Goal: Information Seeking & Learning: Compare options

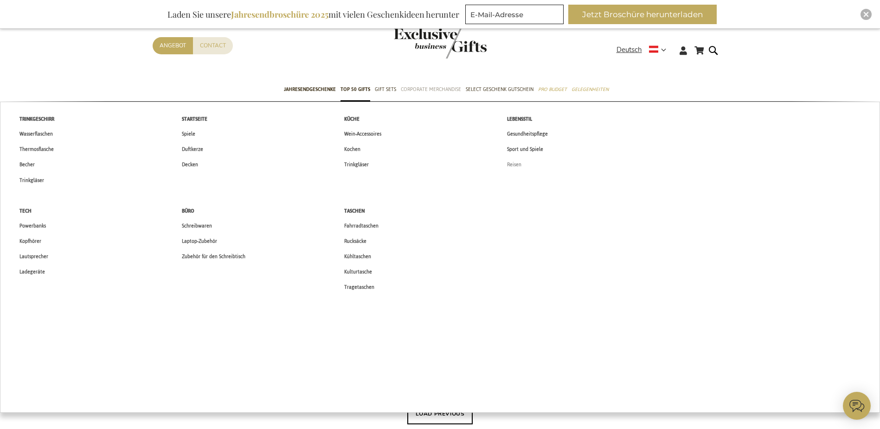
click at [510, 163] on span "Reisen" at bounding box center [514, 165] width 14 height 10
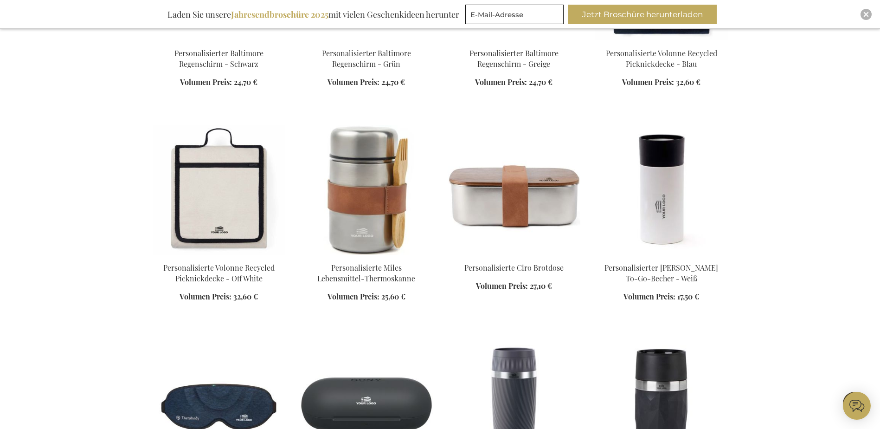
scroll to position [495, 0]
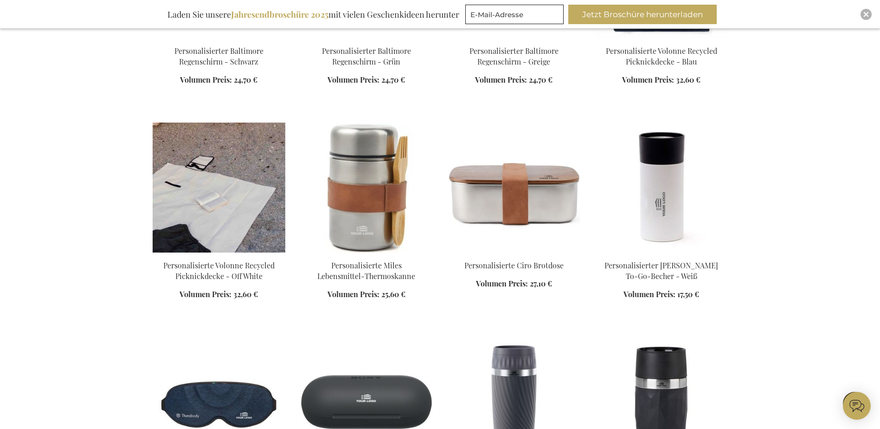
click at [227, 239] on img at bounding box center [219, 188] width 133 height 130
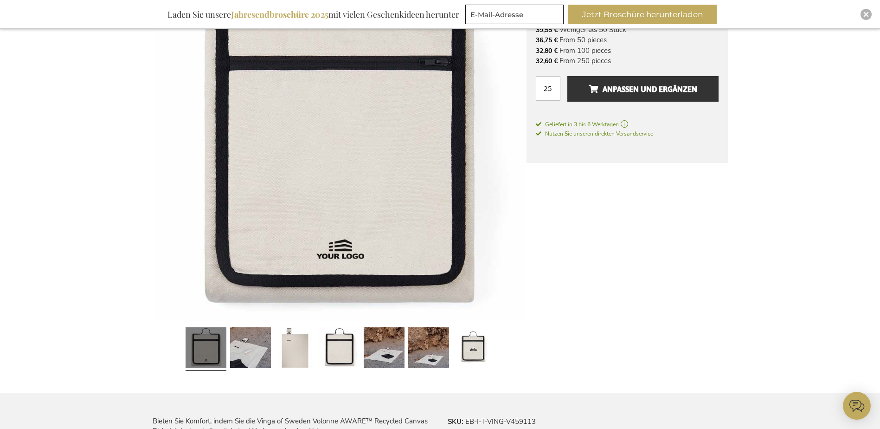
scroll to position [204, 0]
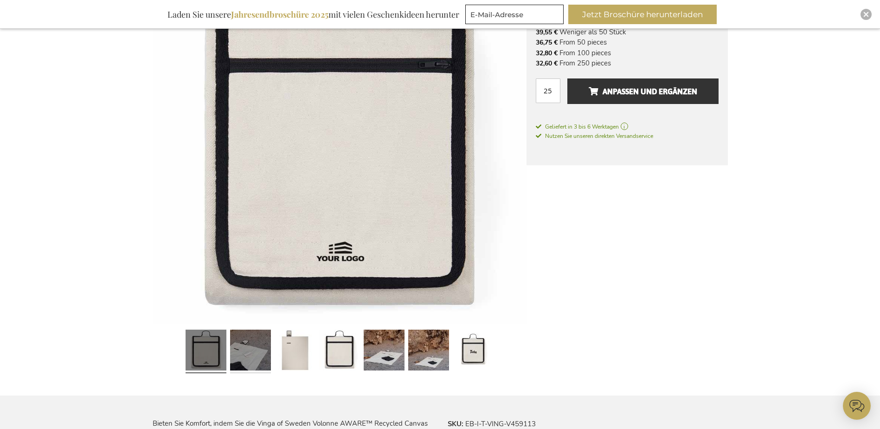
click at [256, 348] on link at bounding box center [250, 351] width 41 height 51
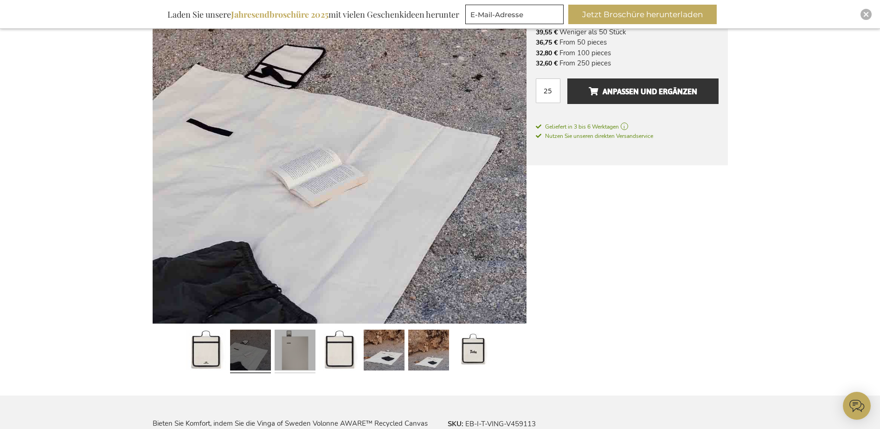
click at [288, 352] on link at bounding box center [295, 351] width 41 height 51
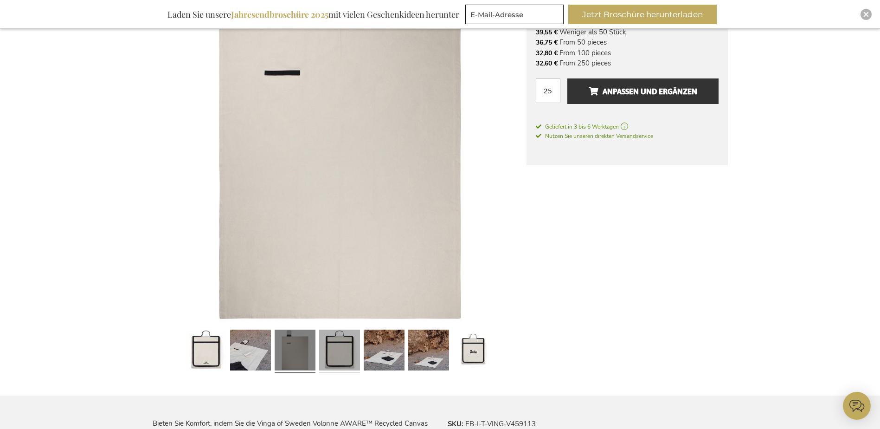
click at [338, 350] on link at bounding box center [339, 351] width 41 height 51
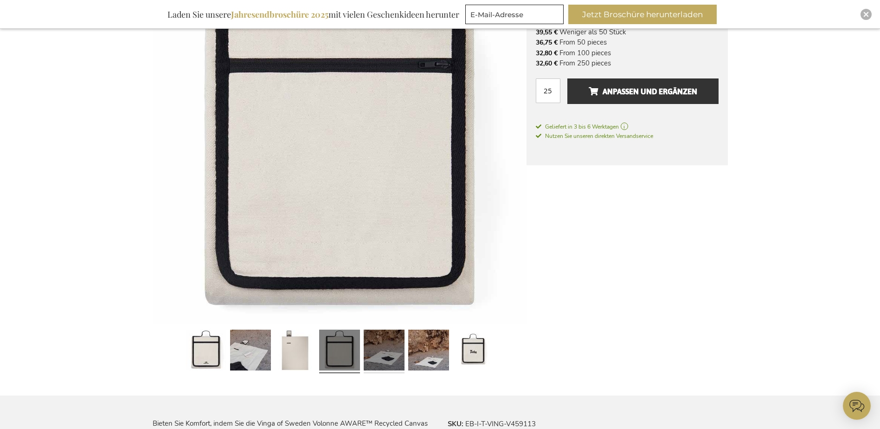
click at [369, 354] on link at bounding box center [384, 351] width 41 height 51
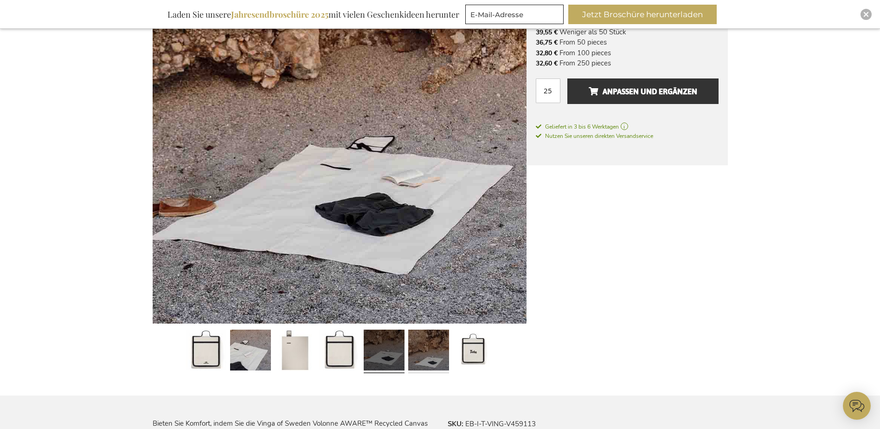
click at [416, 355] on link at bounding box center [428, 351] width 41 height 51
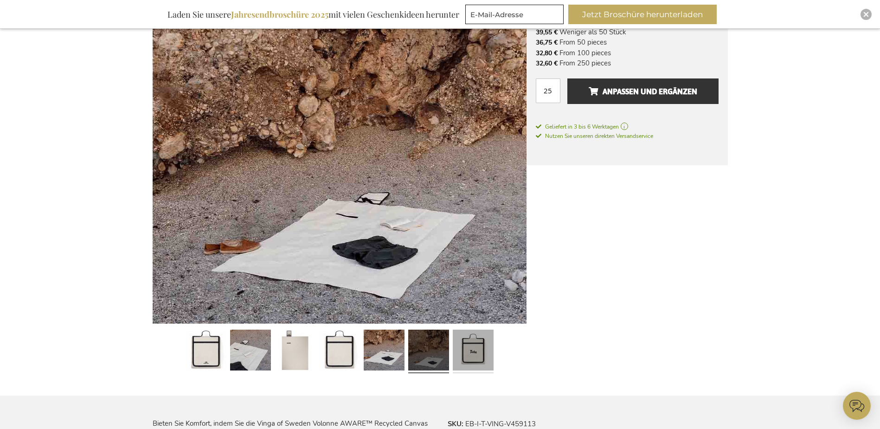
click at [479, 355] on link at bounding box center [473, 351] width 41 height 51
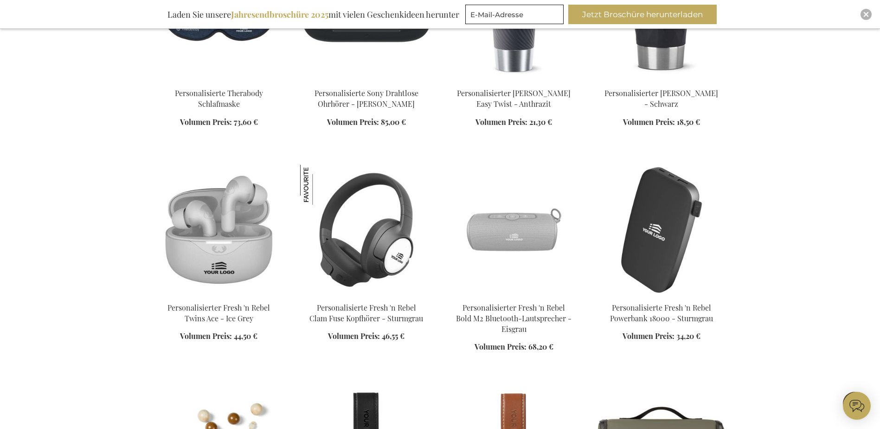
scroll to position [925, 0]
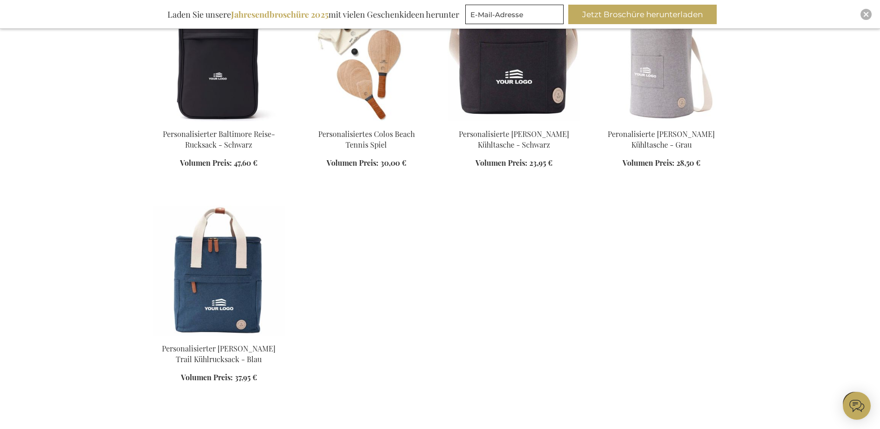
scroll to position [1722, 0]
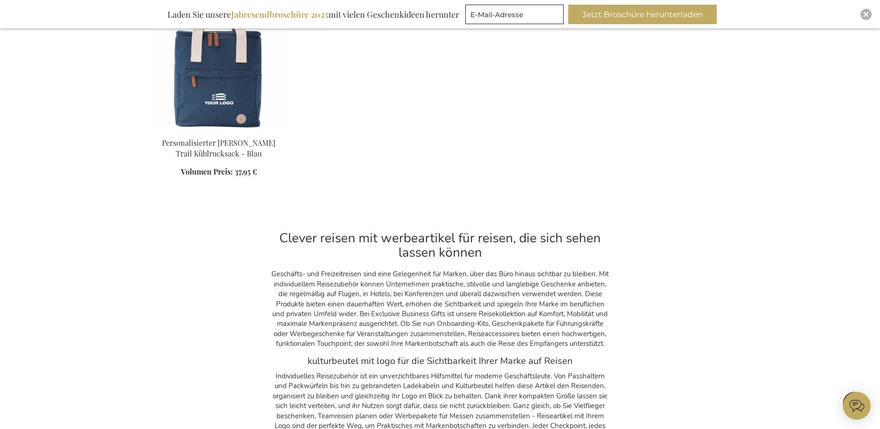
scroll to position [18, 0]
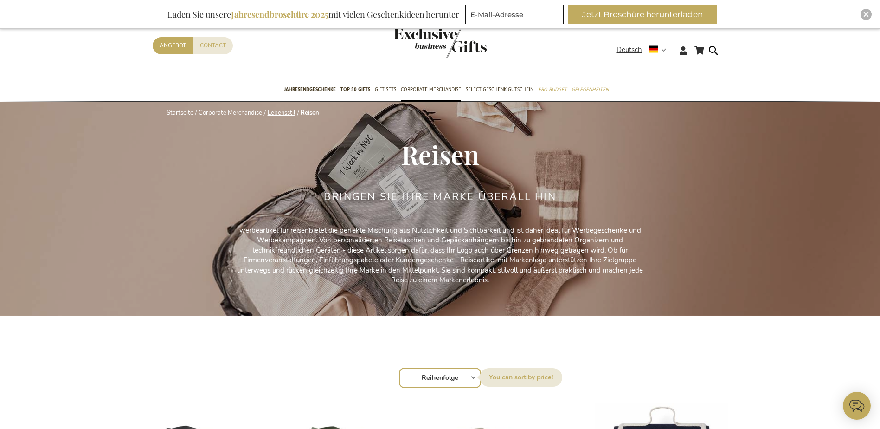
click at [282, 112] on link "Lebensstil" at bounding box center [282, 113] width 28 height 8
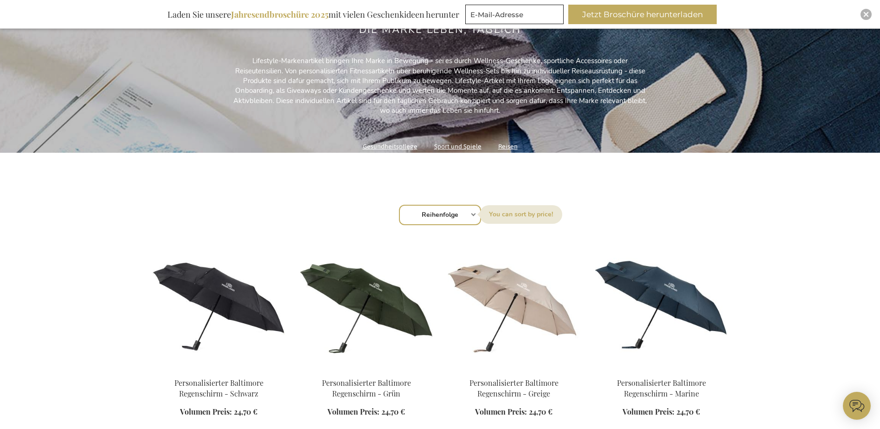
scroll to position [237, 0]
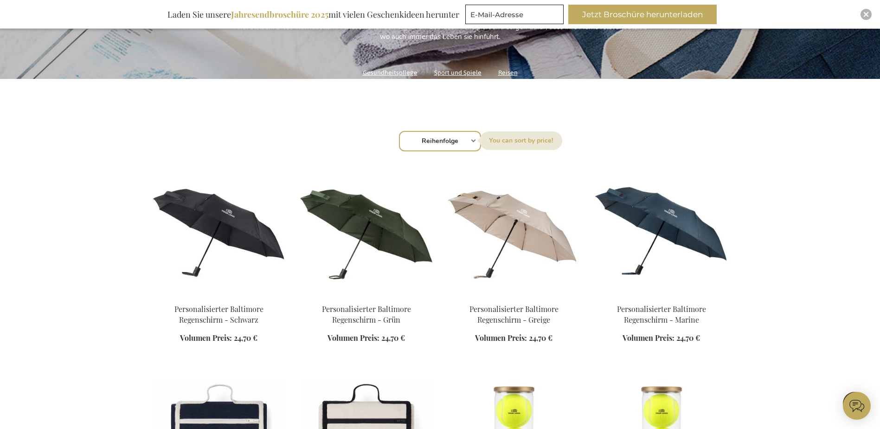
click at [472, 139] on div "Sortieren nach Reihenfolge Best Sellers Am meisten angesehen Neu Biggest Saving…" at bounding box center [440, 140] width 566 height 22
click at [476, 140] on select "Reihenfolge Best Sellers Am meisten angesehen Neu Biggest Saving Price: low to …" at bounding box center [440, 141] width 82 height 20
select select "price_desc"
click at [399, 131] on select "Reihenfolge Best Sellers Am meisten angesehen Neu Biggest Saving Price: low to …" at bounding box center [440, 141] width 82 height 20
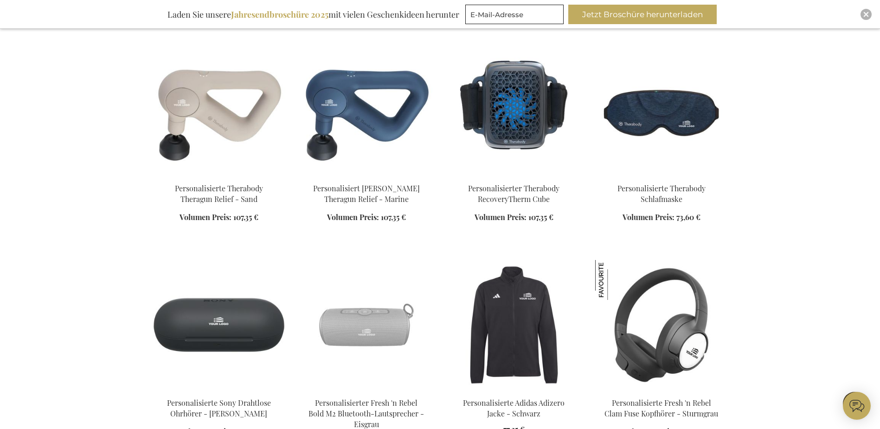
scroll to position [587, 0]
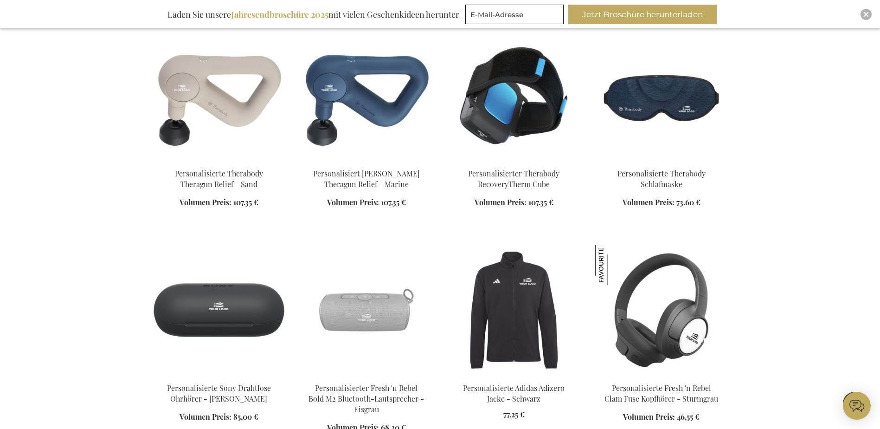
click at [522, 115] on img at bounding box center [514, 96] width 133 height 130
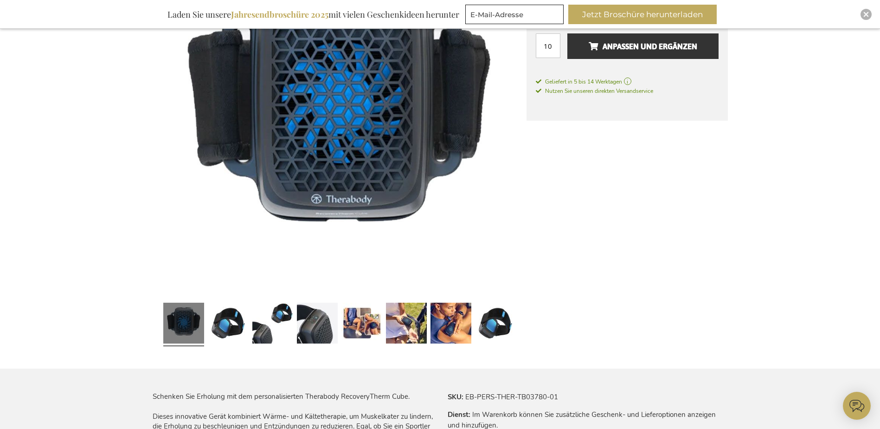
scroll to position [235, 0]
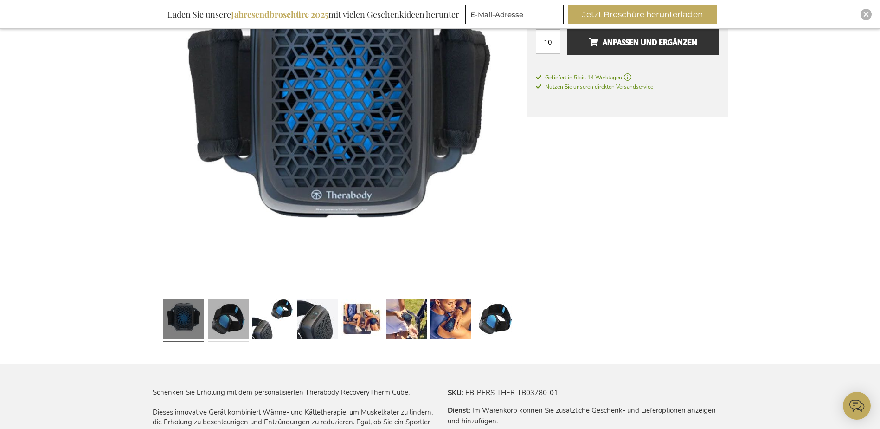
click at [244, 319] on link at bounding box center [228, 320] width 41 height 51
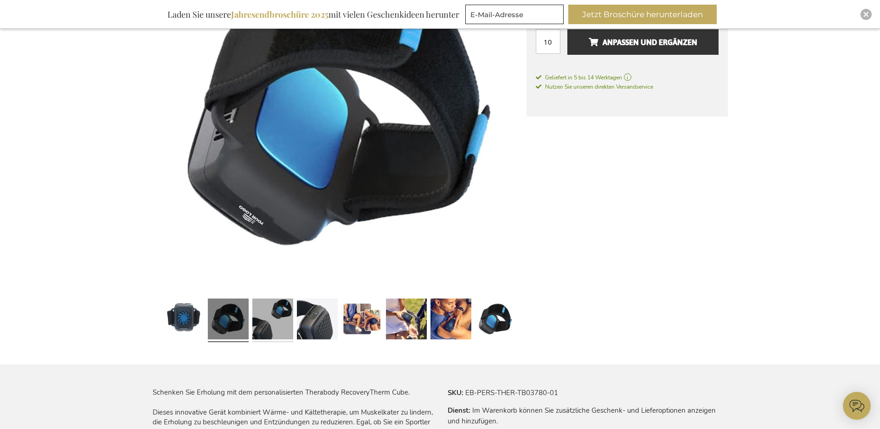
click at [261, 319] on link at bounding box center [272, 320] width 41 height 51
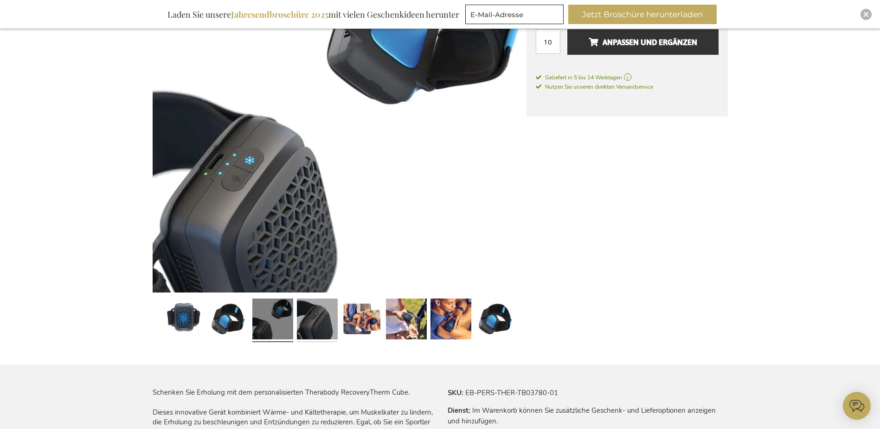
click at [331, 320] on link at bounding box center [317, 320] width 41 height 51
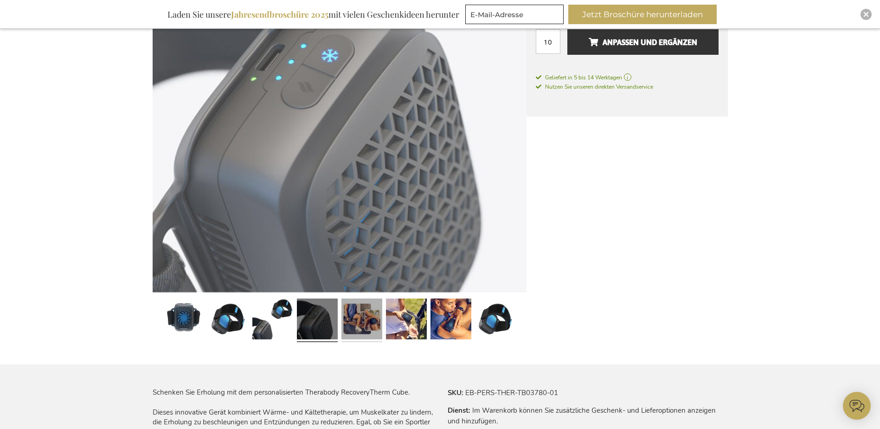
click at [359, 320] on link at bounding box center [362, 320] width 41 height 51
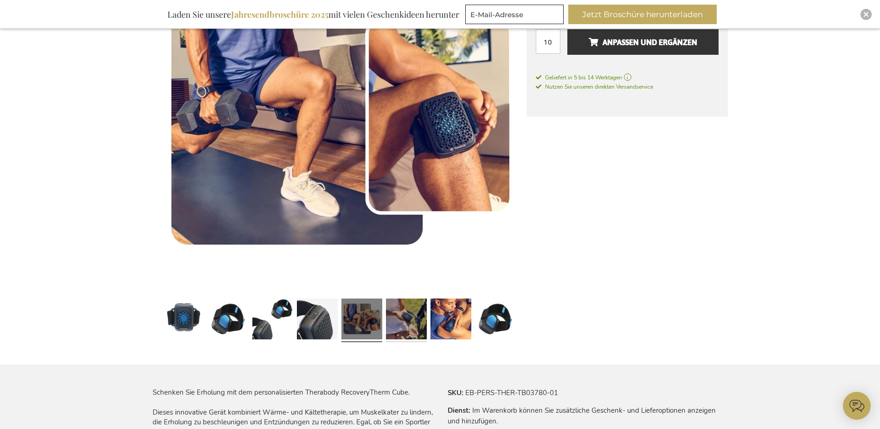
click at [398, 319] on link at bounding box center [406, 320] width 41 height 51
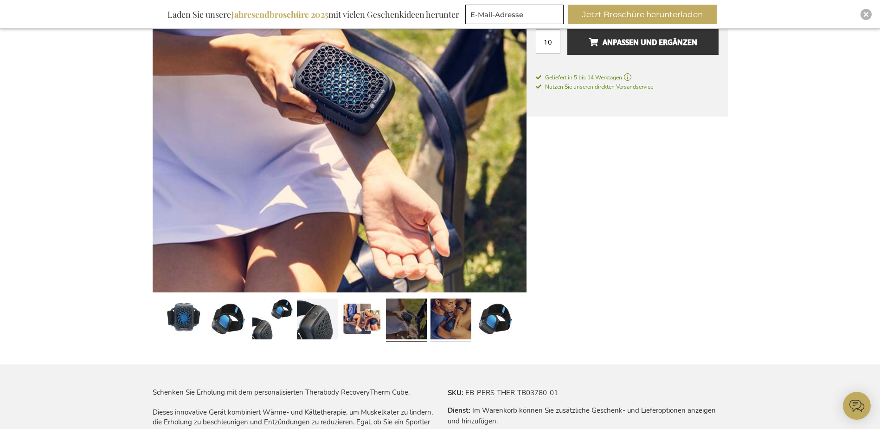
click at [441, 321] on link at bounding box center [451, 320] width 41 height 51
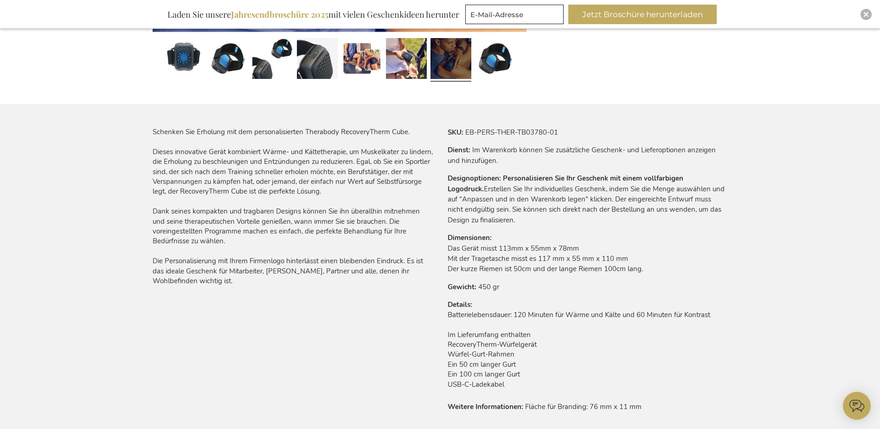
scroll to position [548, 0]
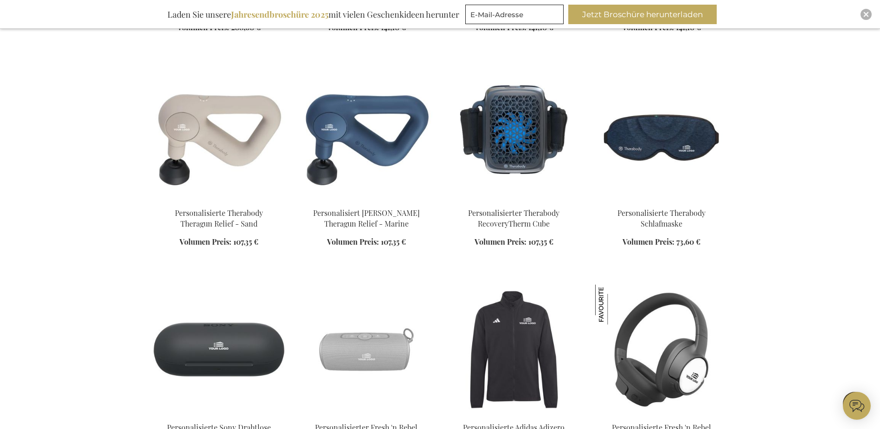
scroll to position [687, 0]
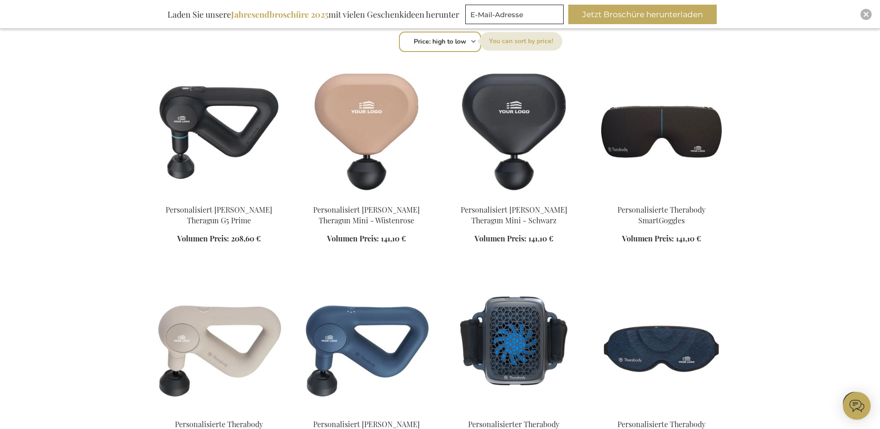
scroll to position [470, 0]
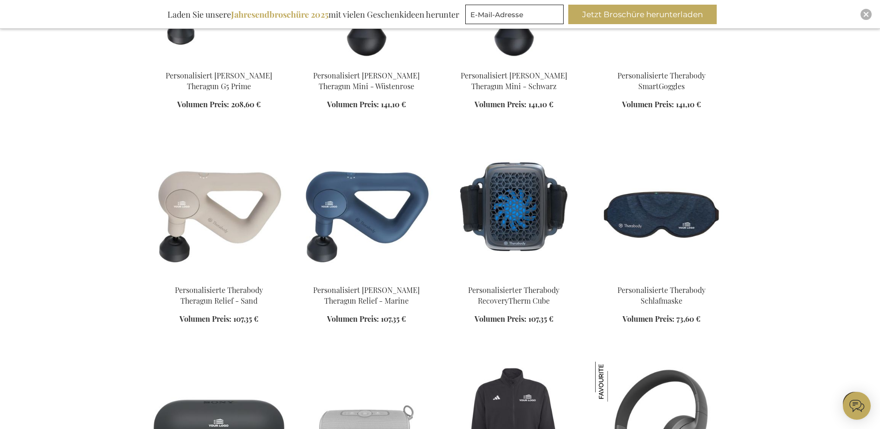
click at [362, 240] on img at bounding box center [366, 212] width 133 height 130
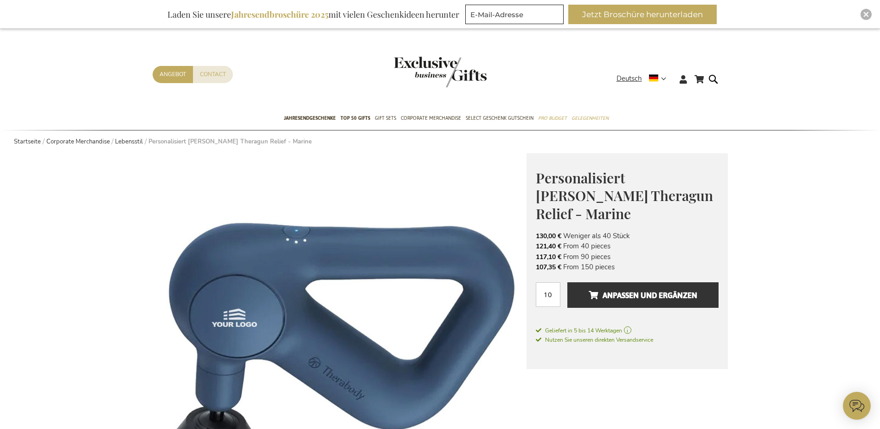
drag, startPoint x: 470, startPoint y: 322, endPoint x: 466, endPoint y: 267, distance: 54.9
click at [466, 267] on img at bounding box center [340, 340] width 374 height 374
drag, startPoint x: 817, startPoint y: 241, endPoint x: 808, endPoint y: 212, distance: 31.3
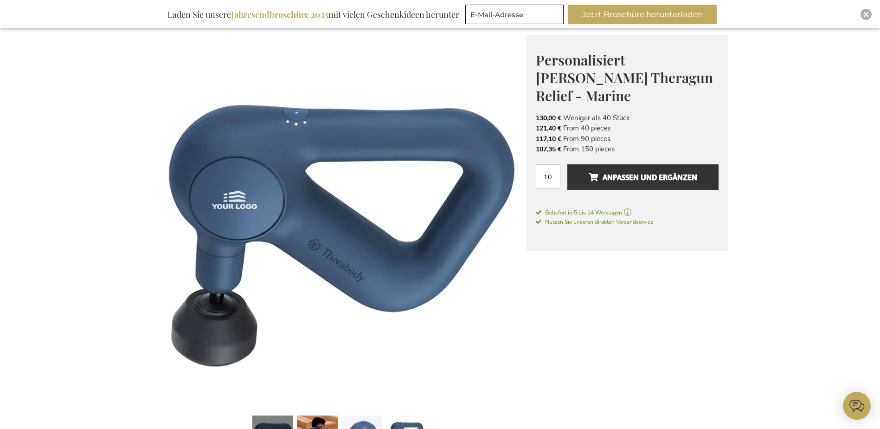
scroll to position [99, 0]
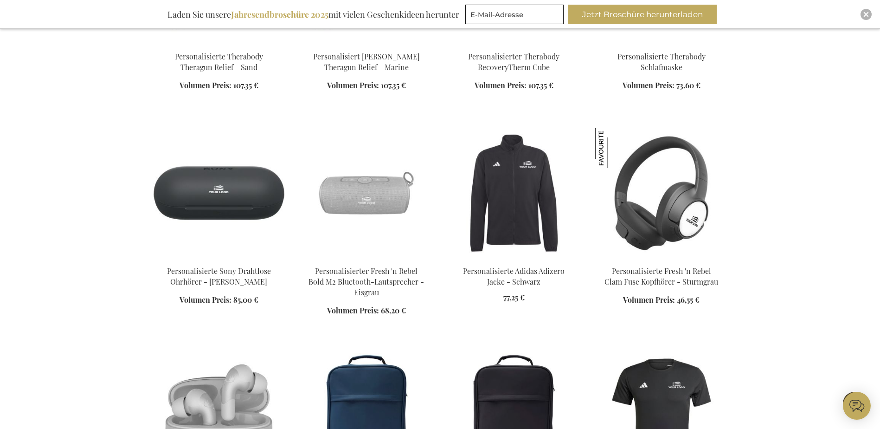
scroll to position [706, 0]
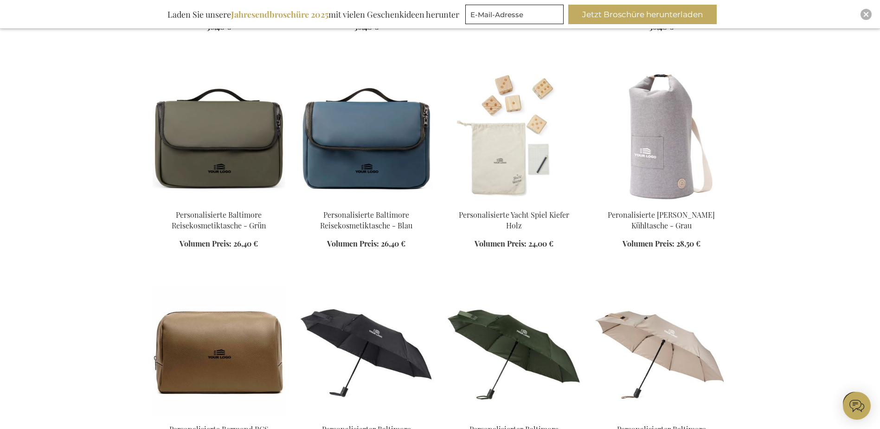
scroll to position [2059, 0]
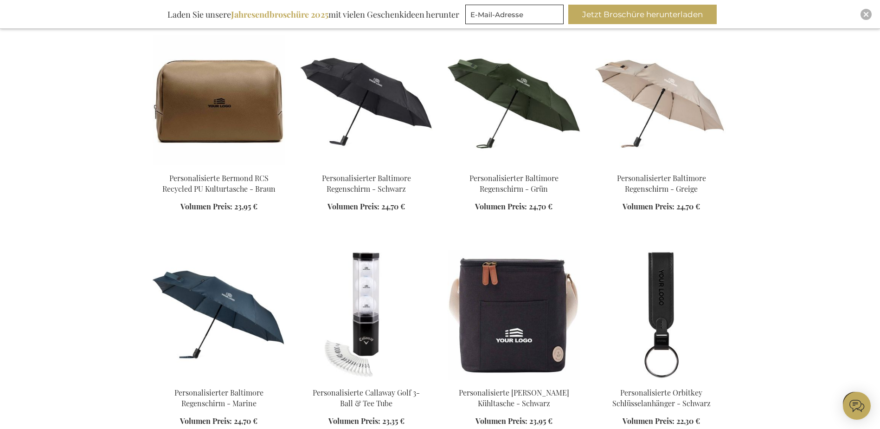
scroll to position [858, 0]
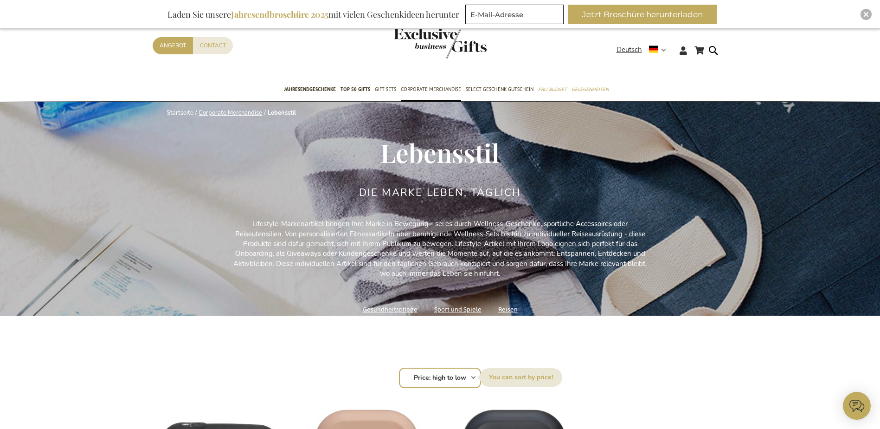
click at [224, 111] on link "Corporate Merchandise" at bounding box center [231, 113] width 64 height 8
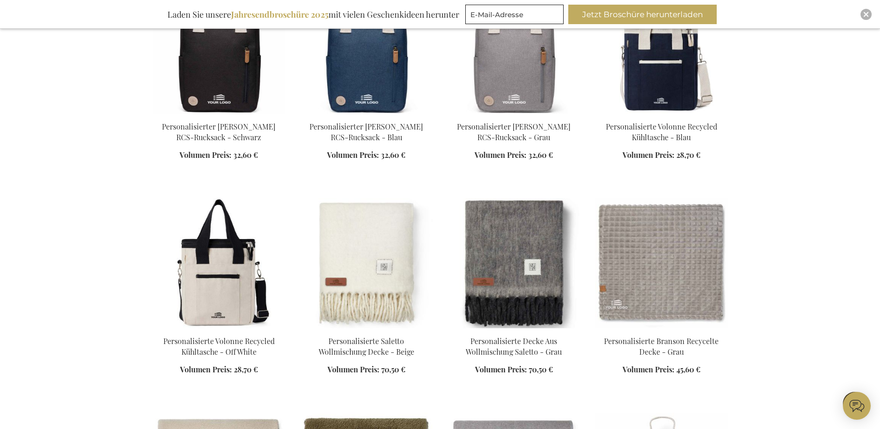
scroll to position [1077, 0]
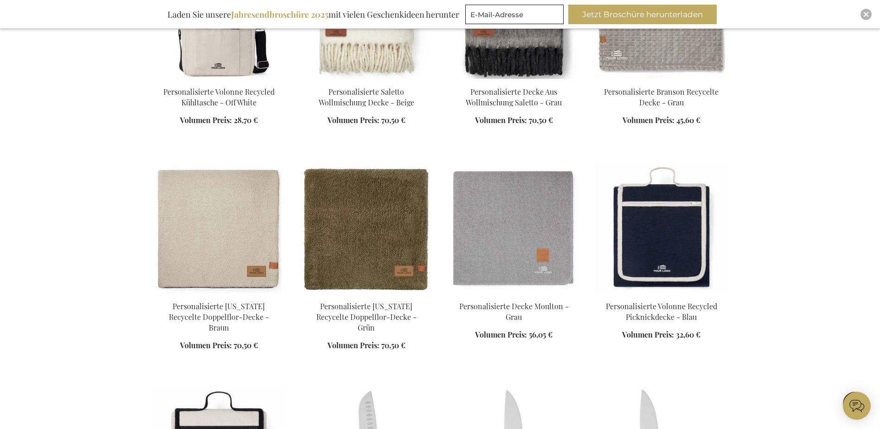
scroll to position [1340, 0]
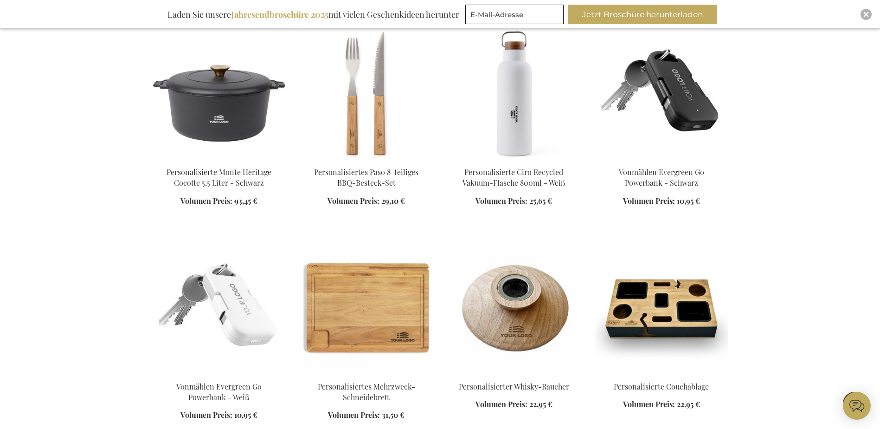
scroll to position [2122, 0]
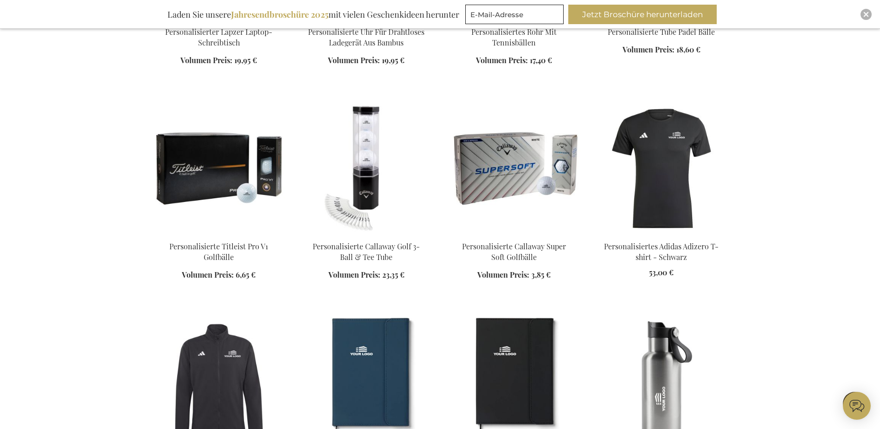
scroll to position [2638, 0]
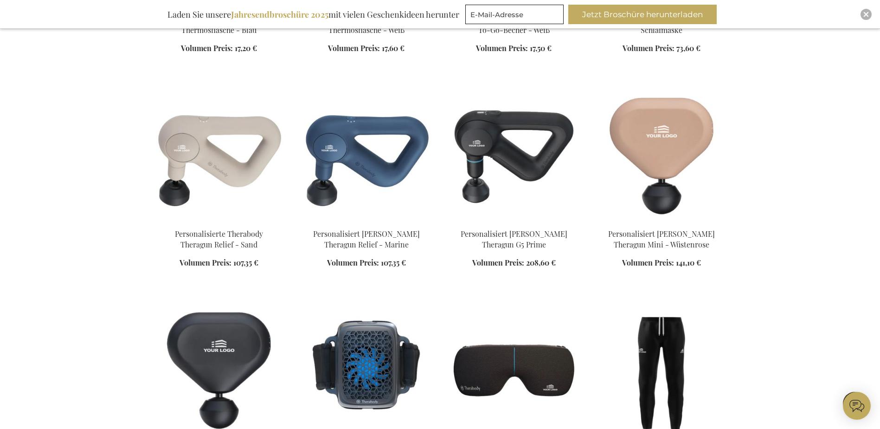
scroll to position [3399, 0]
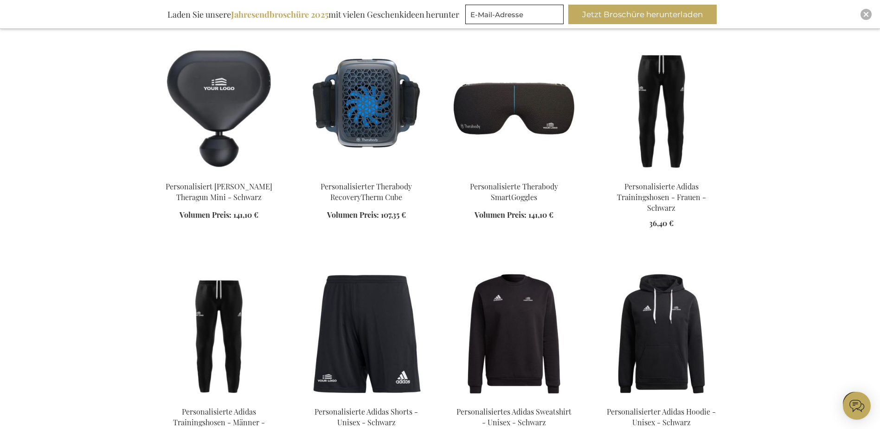
scroll to position [4238, 0]
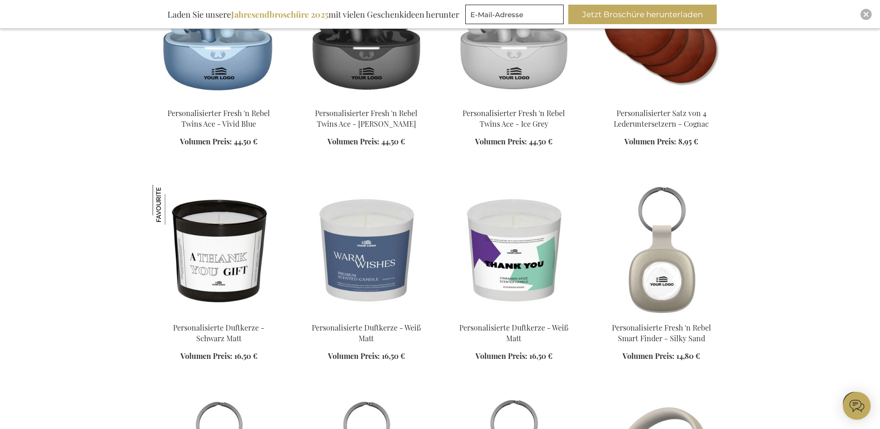
scroll to position [4662, 0]
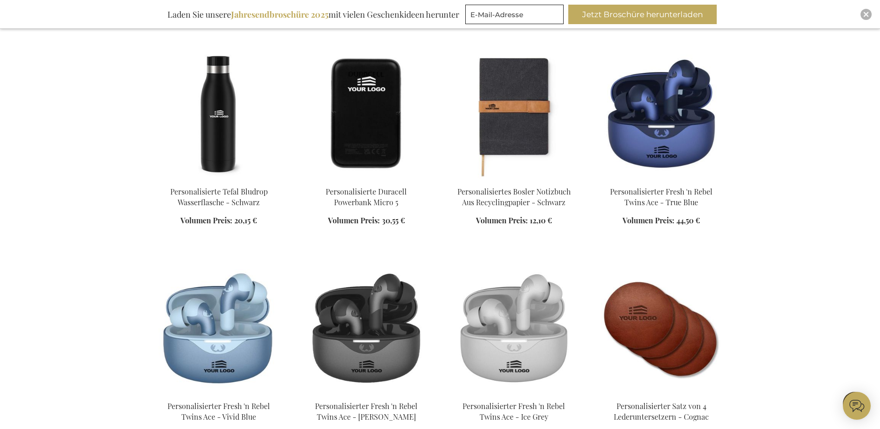
scroll to position [4699, 0]
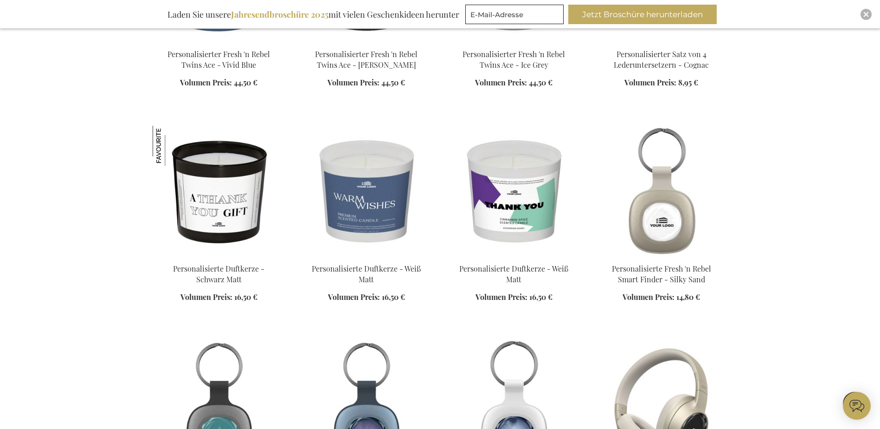
scroll to position [5145, 0]
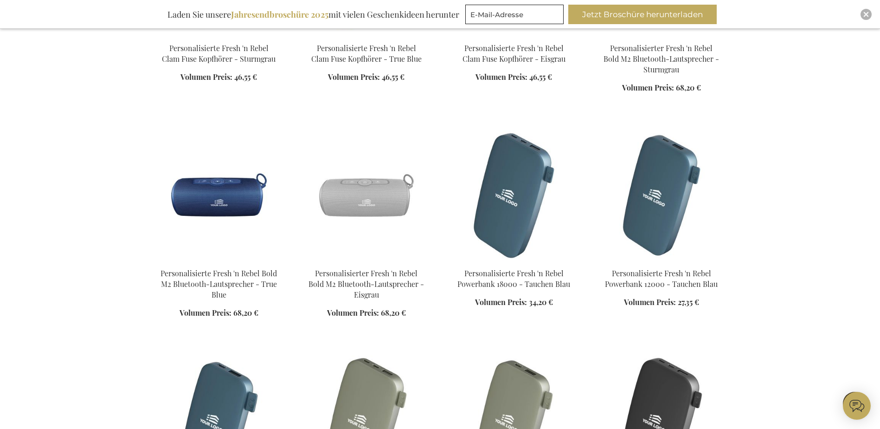
scroll to position [5704, 0]
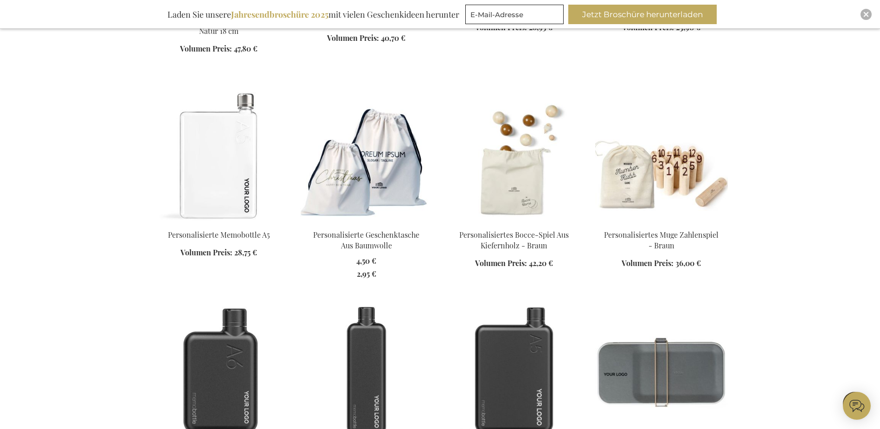
scroll to position [6643, 0]
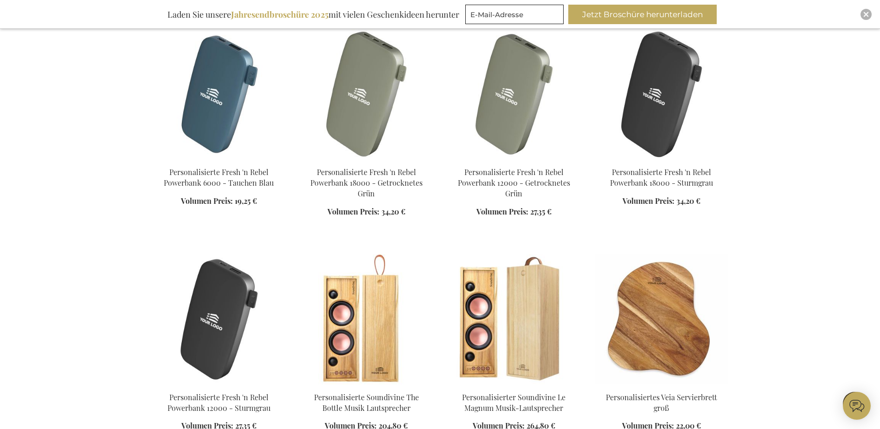
scroll to position [6079, 0]
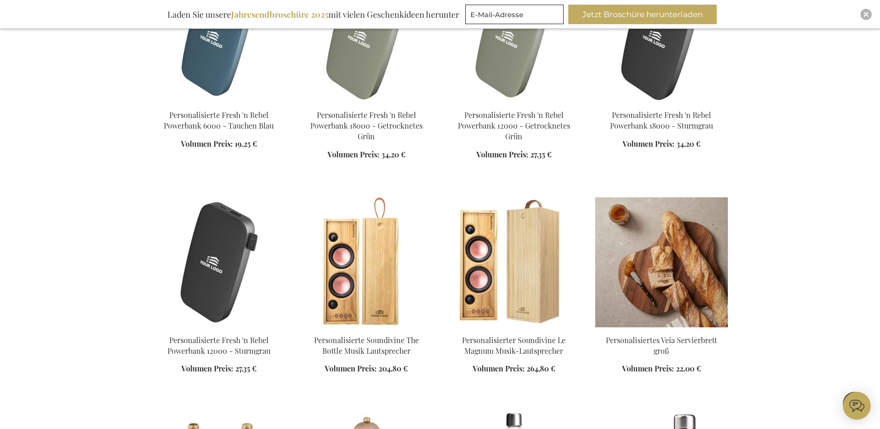
click at [664, 242] on img at bounding box center [661, 262] width 133 height 130
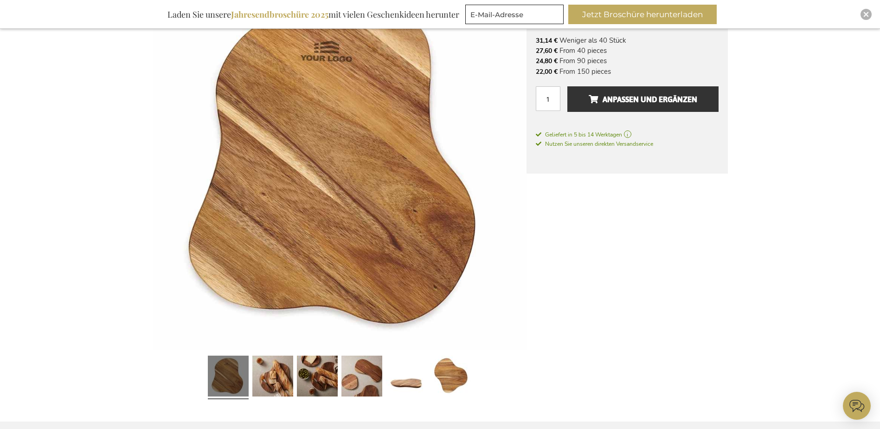
scroll to position [151, 0]
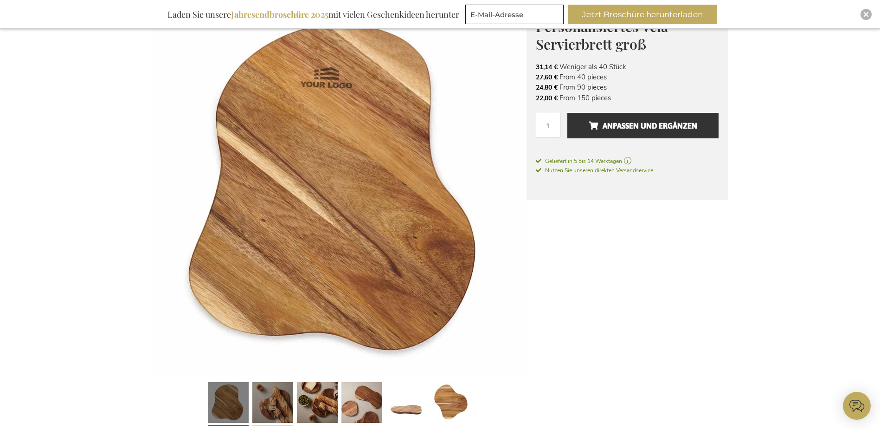
click at [279, 401] on link at bounding box center [272, 403] width 41 height 51
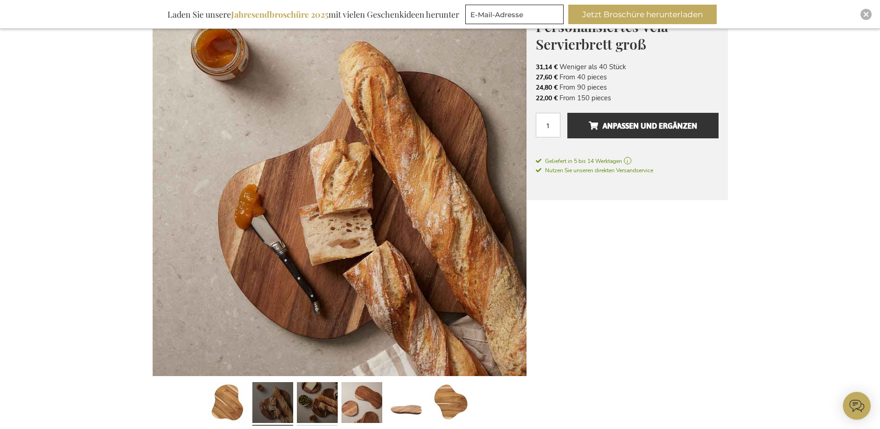
click at [320, 401] on link at bounding box center [317, 403] width 41 height 51
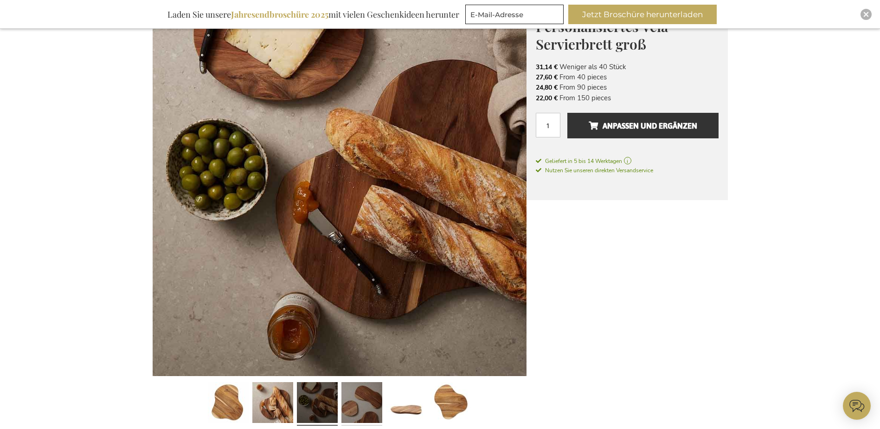
click at [362, 402] on link at bounding box center [362, 403] width 41 height 51
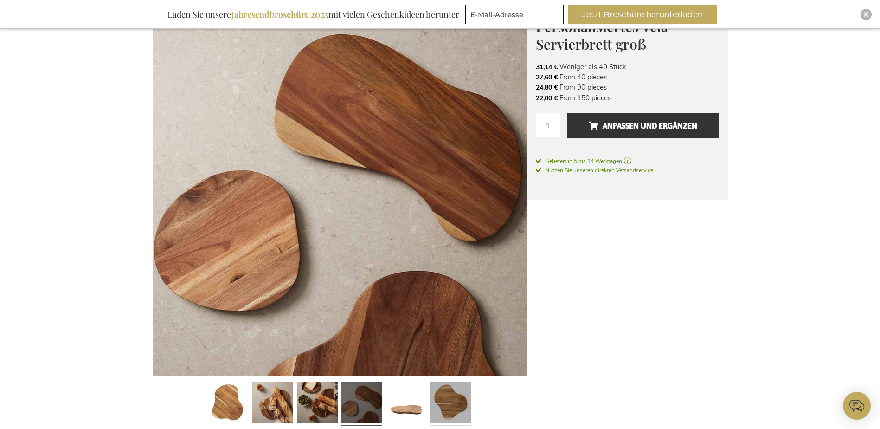
click at [441, 406] on link at bounding box center [451, 403] width 41 height 51
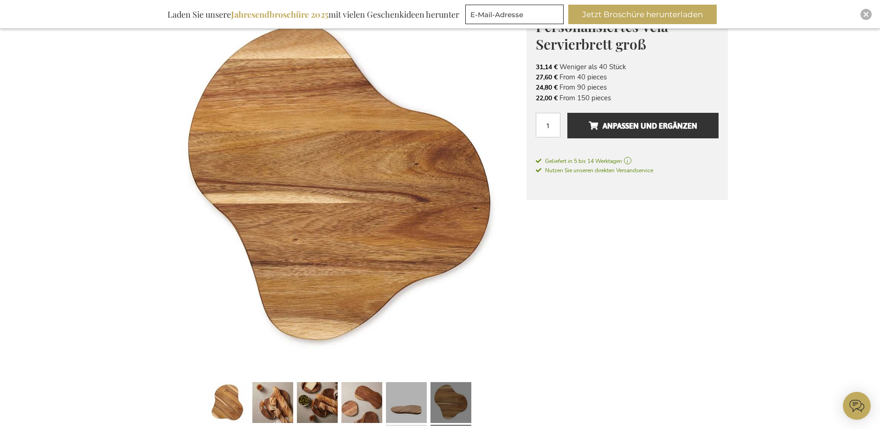
click at [403, 410] on link at bounding box center [406, 403] width 41 height 51
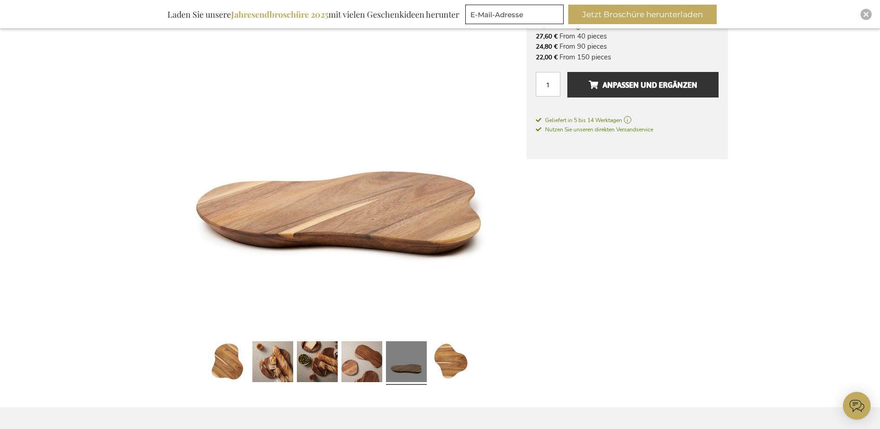
scroll to position [233, 0]
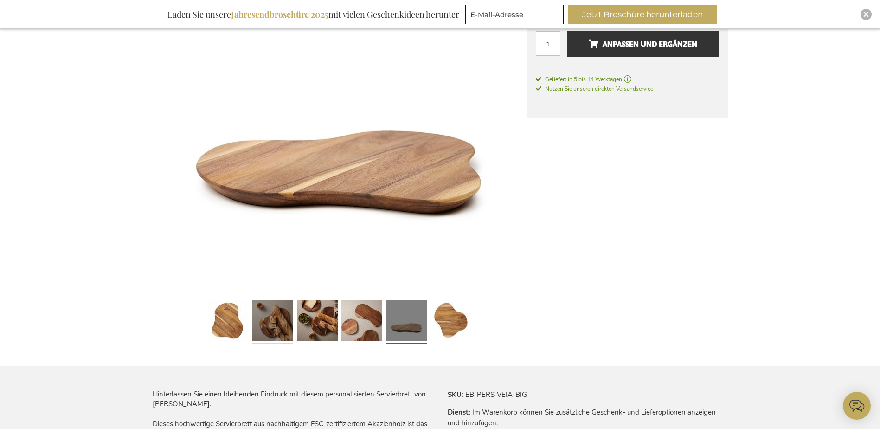
click at [269, 324] on link at bounding box center [272, 322] width 41 height 51
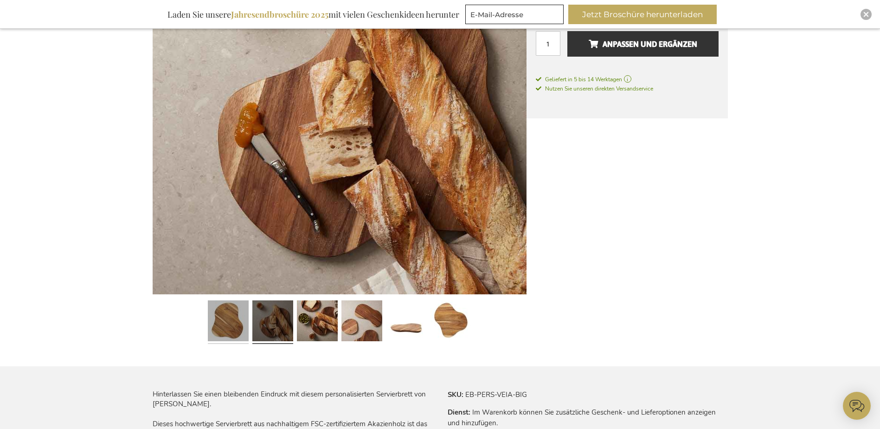
click at [217, 325] on link at bounding box center [228, 322] width 41 height 51
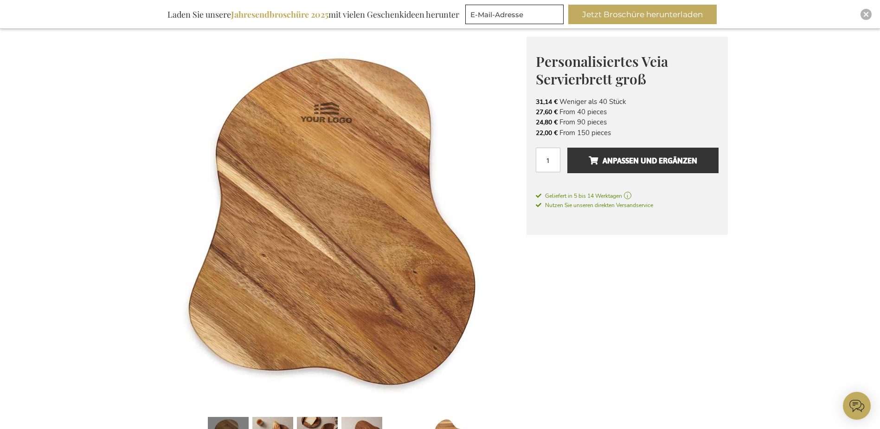
scroll to position [90, 0]
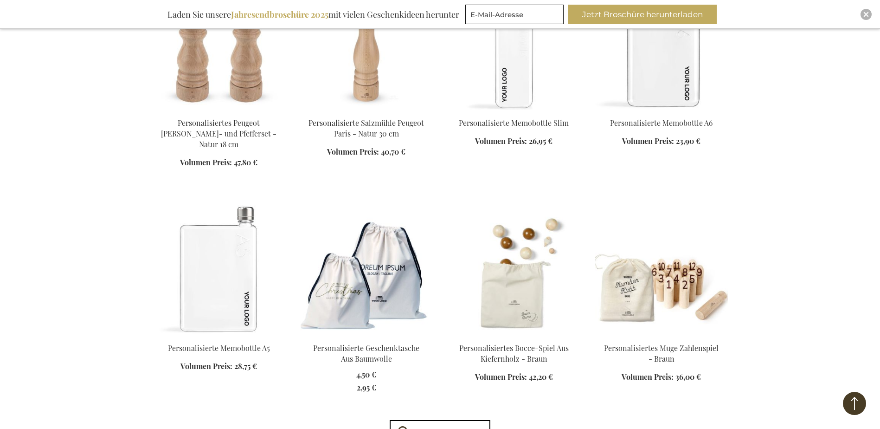
scroll to position [725, 0]
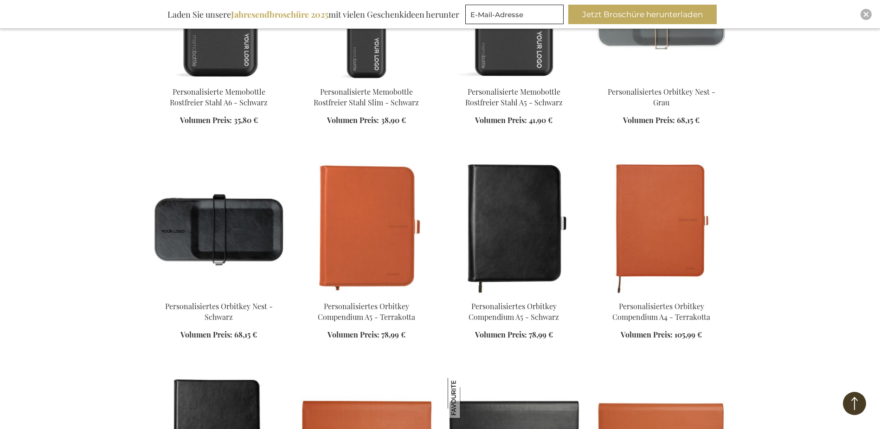
scroll to position [1194, 0]
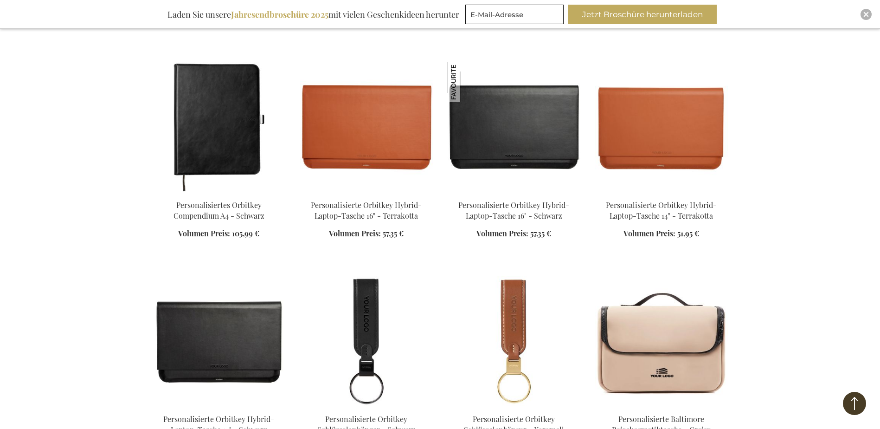
scroll to position [96, 0]
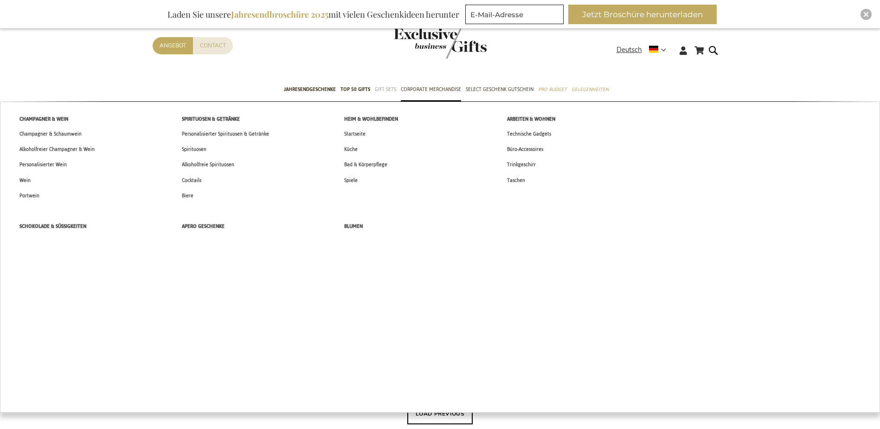
drag, startPoint x: 489, startPoint y: 90, endPoint x: 389, endPoint y: 88, distance: 99.4
click at [389, 88] on ul "New Arrivals TOP 50 GIFTS Jahresendgeschenke TOP 50 Gifts Gift Sets Champagner …" at bounding box center [440, 89] width 590 height 23
click at [389, 88] on span "Gift Sets" at bounding box center [385, 89] width 21 height 10
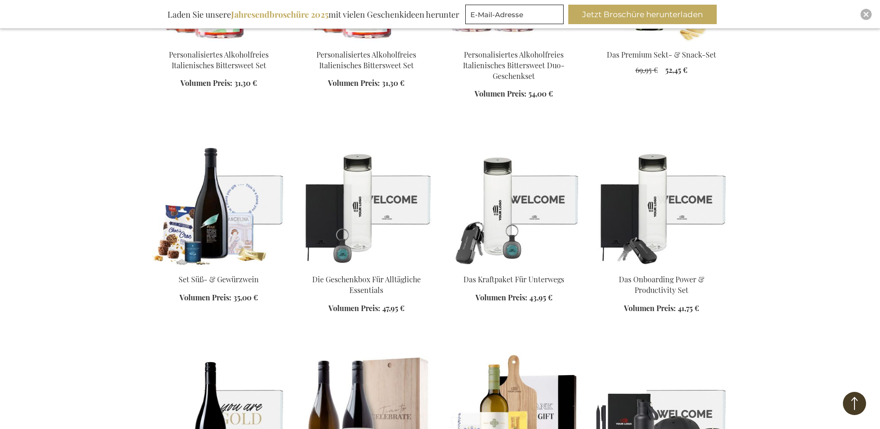
scroll to position [1671, 0]
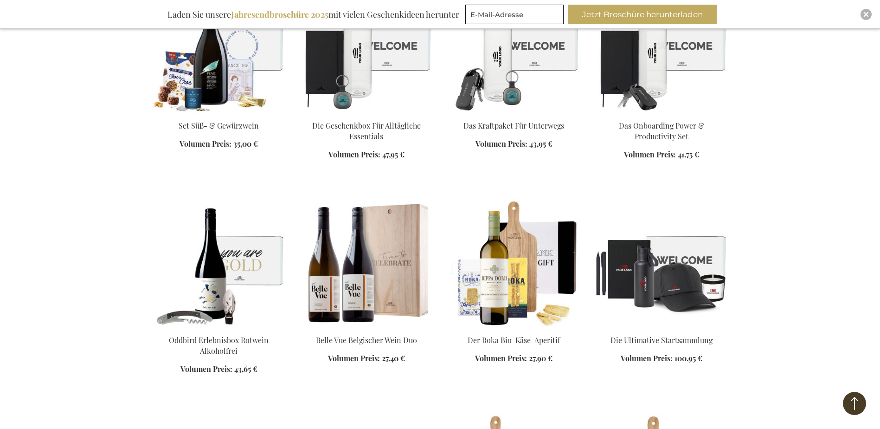
scroll to position [1786, 0]
